Goal: Transaction & Acquisition: Purchase product/service

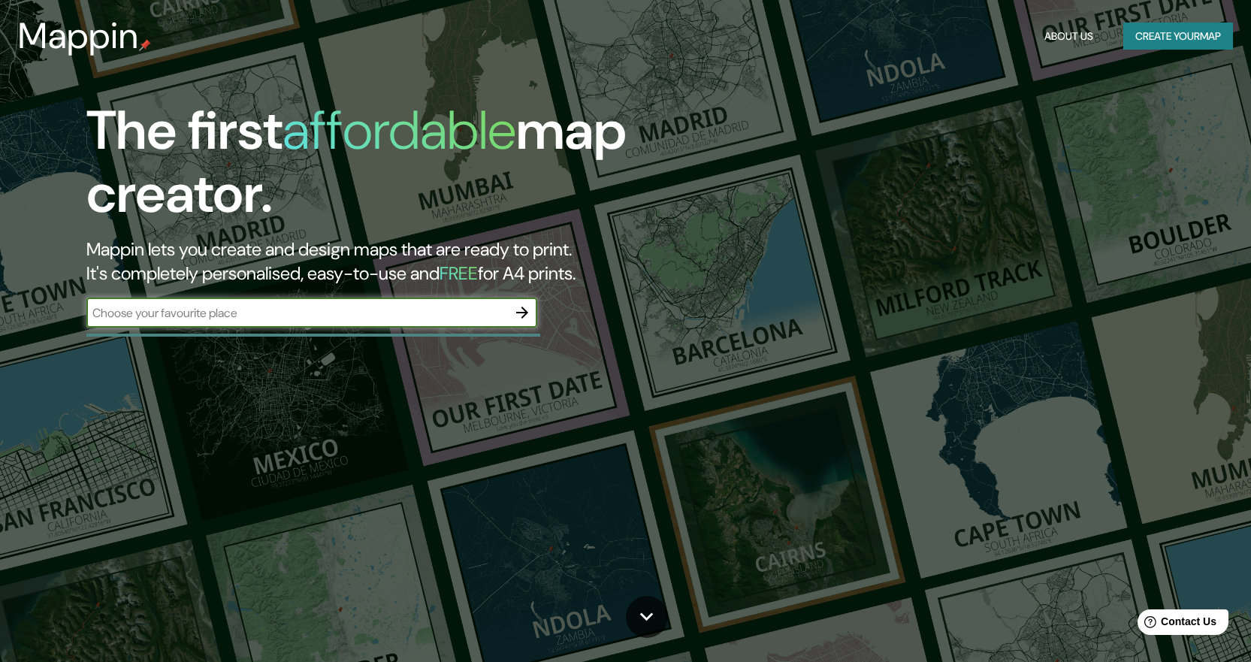
click at [273, 313] on input "text" at bounding box center [296, 312] width 421 height 17
type input "[STREET_ADDRESS]"
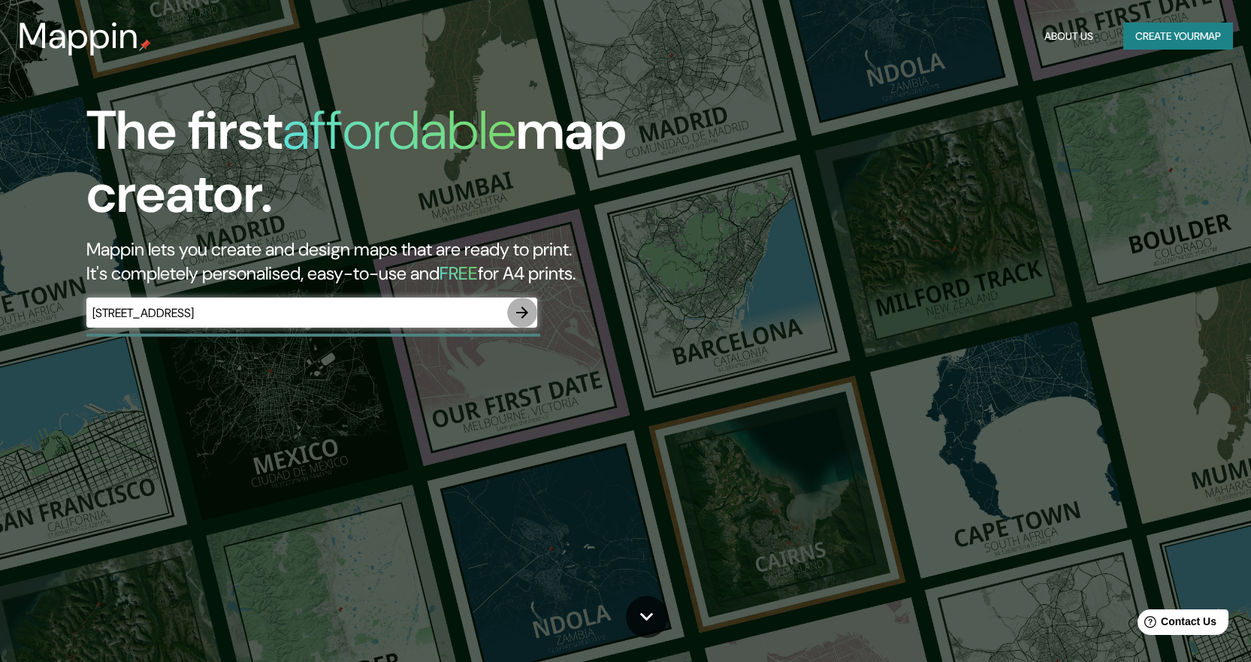
click at [523, 310] on icon "button" at bounding box center [522, 313] width 18 height 18
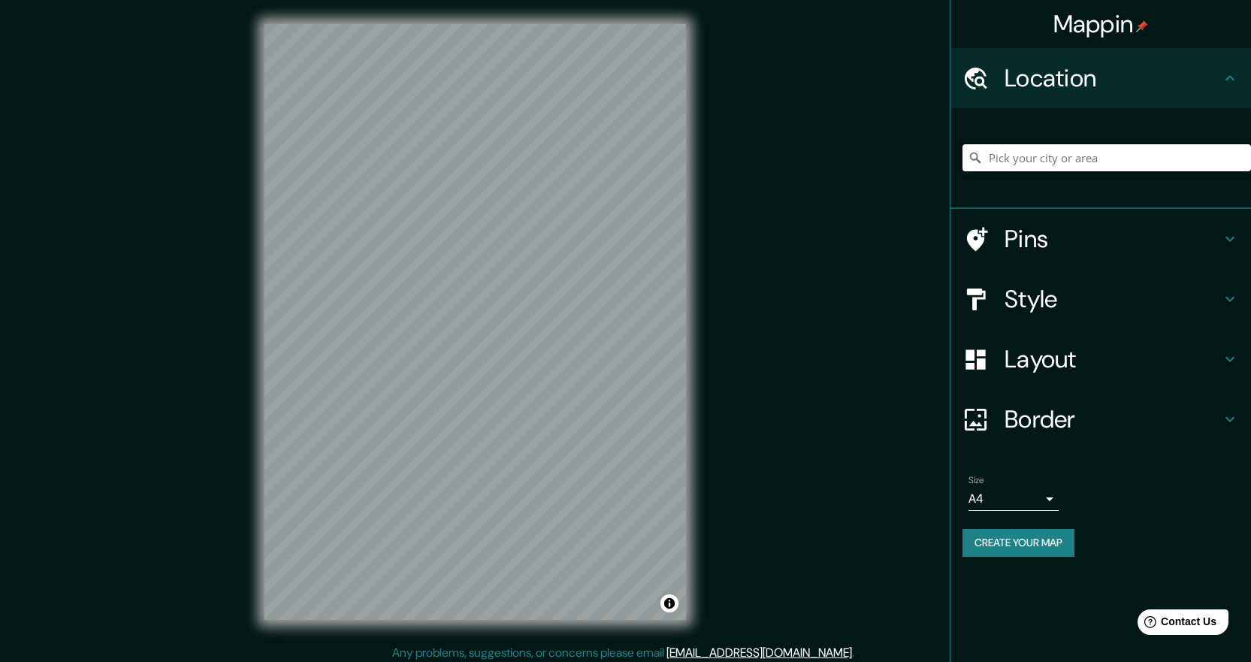
click at [1016, 156] on input "Pick your city or area" at bounding box center [1107, 157] width 289 height 27
paste input "[STREET_ADDRESS]"
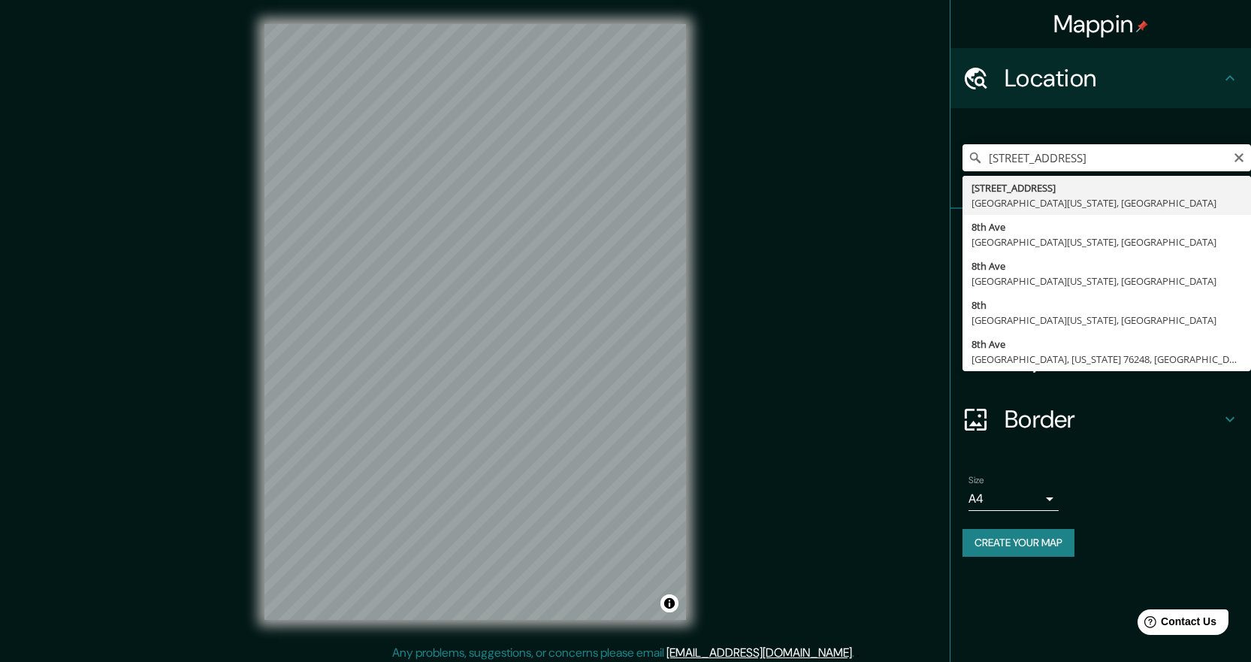
type input "[STREET_ADDRESS][US_STATE]"
